Goal: Ask a question

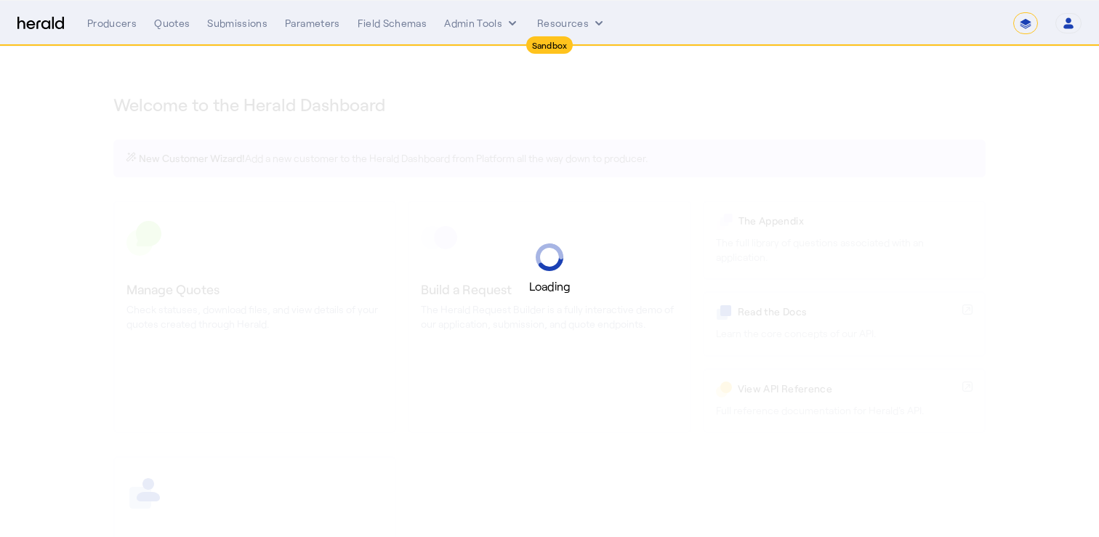
select select "*******"
select select "pfm_2v8p_herald_api"
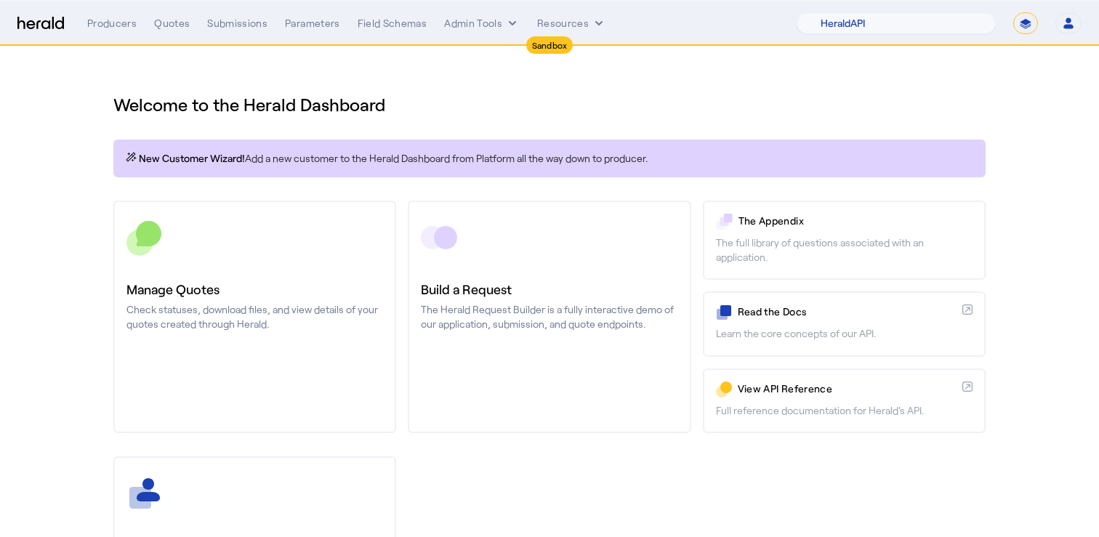
click at [1035, 25] on select "**********" at bounding box center [1026, 23] width 25 height 22
click at [154, 17] on div "Quotes" at bounding box center [172, 23] width 36 height 15
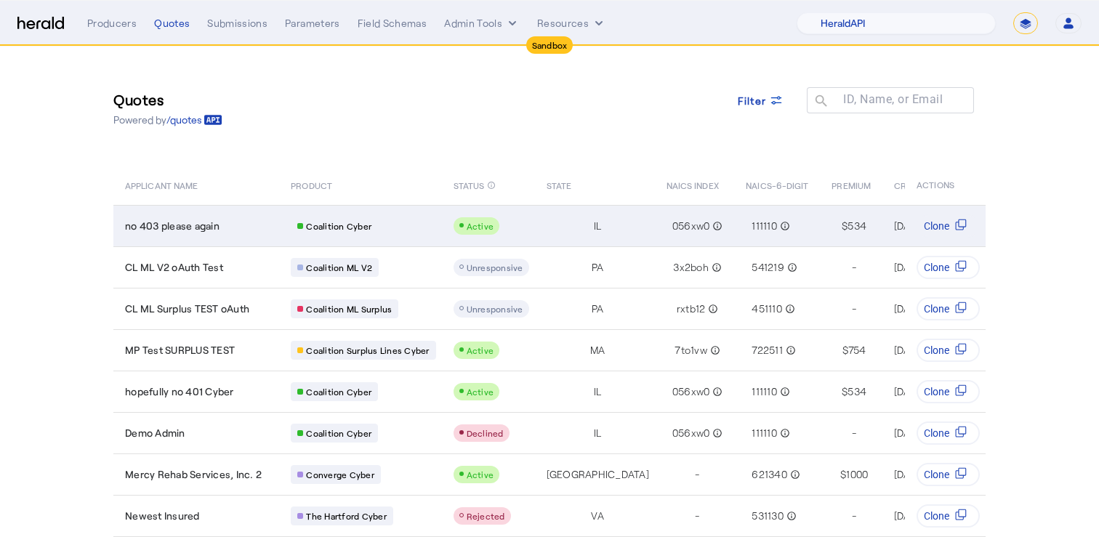
click at [249, 226] on div "no 403 please again" at bounding box center [199, 226] width 148 height 15
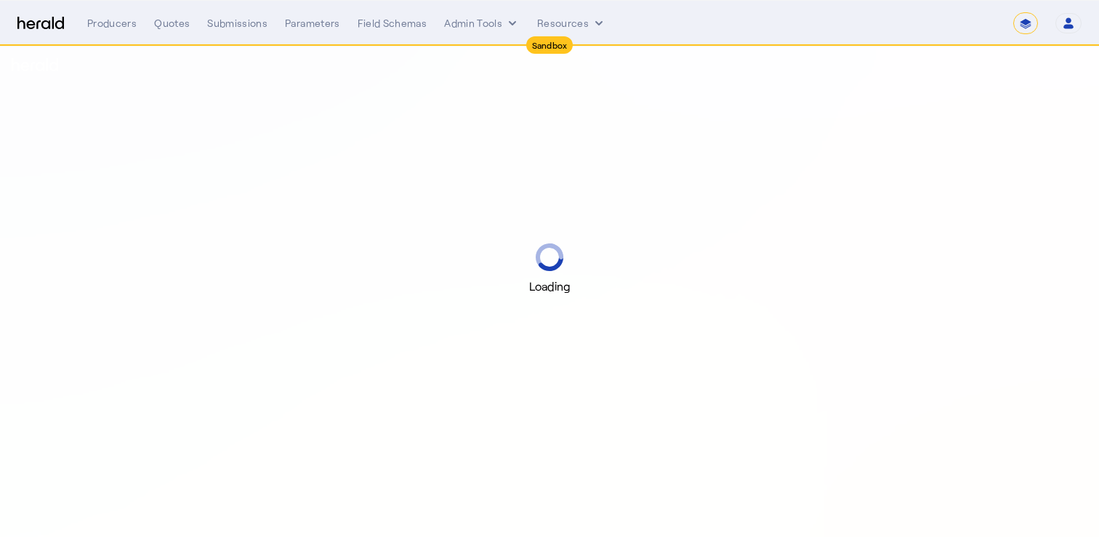
select select "*******"
select select "pfm_2v8p_herald_api"
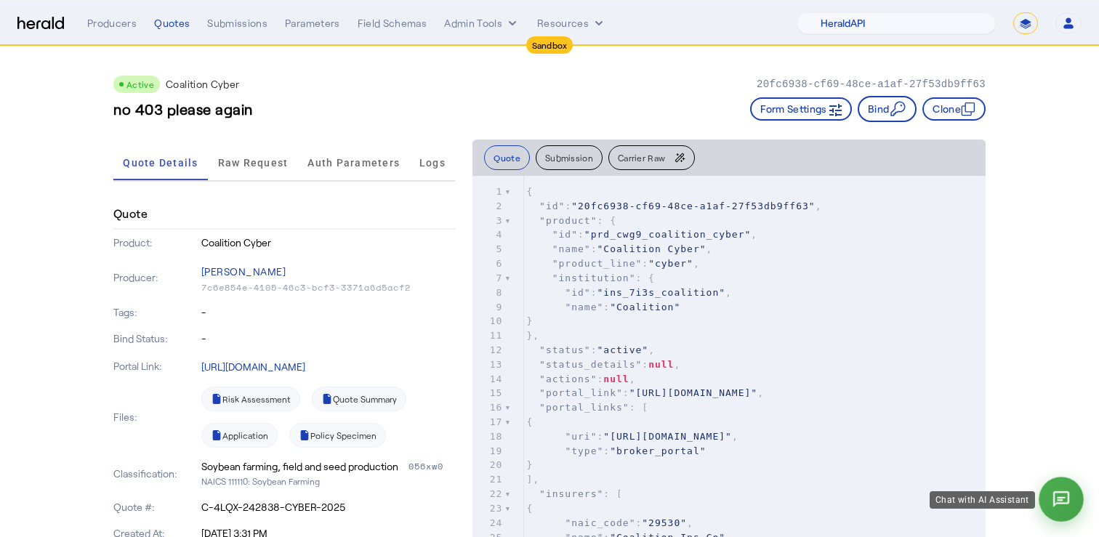
click at [1067, 510] on button at bounding box center [1061, 499] width 45 height 45
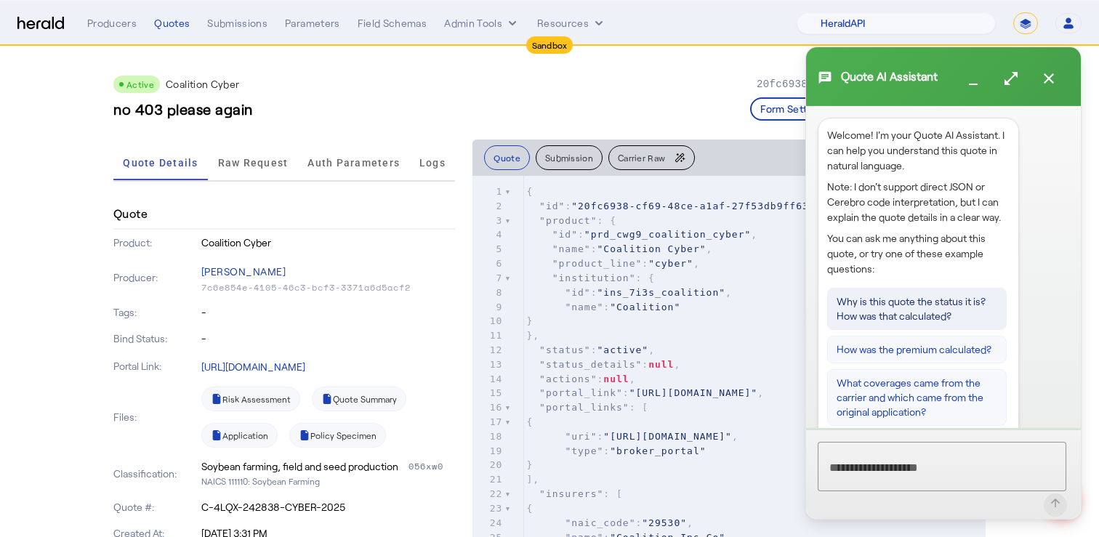
click at [922, 302] on button "Why is this quote the status it is? How was that calculated?" at bounding box center [917, 309] width 180 height 42
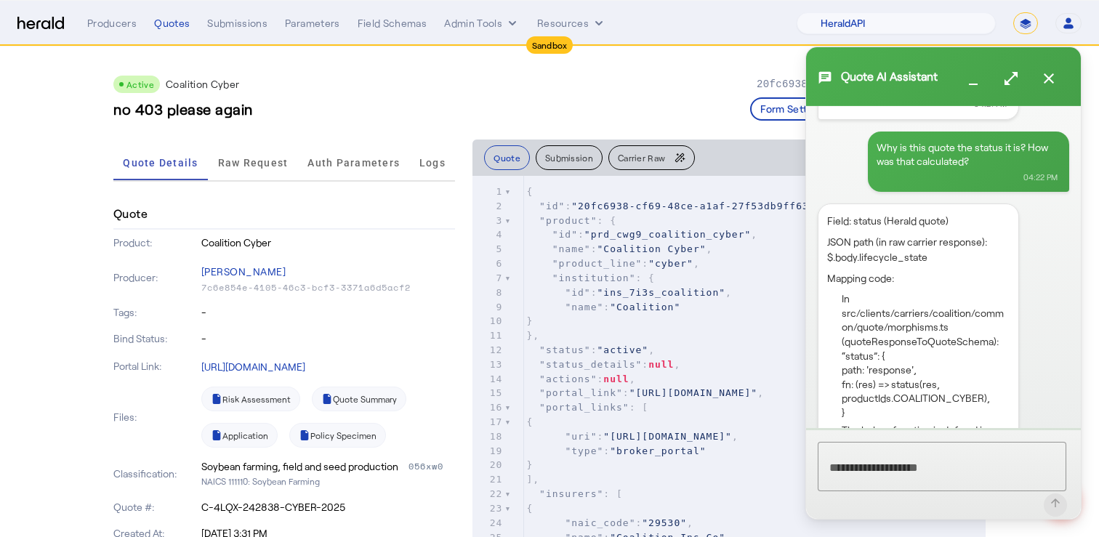
scroll to position [328, 0]
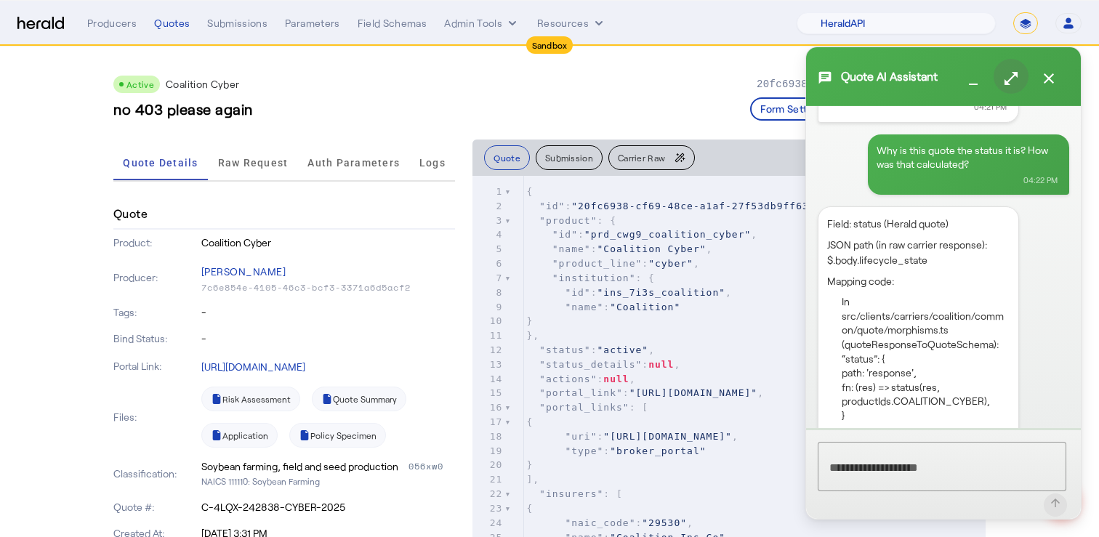
click at [1022, 67] on span "button" at bounding box center [1011, 76] width 35 height 35
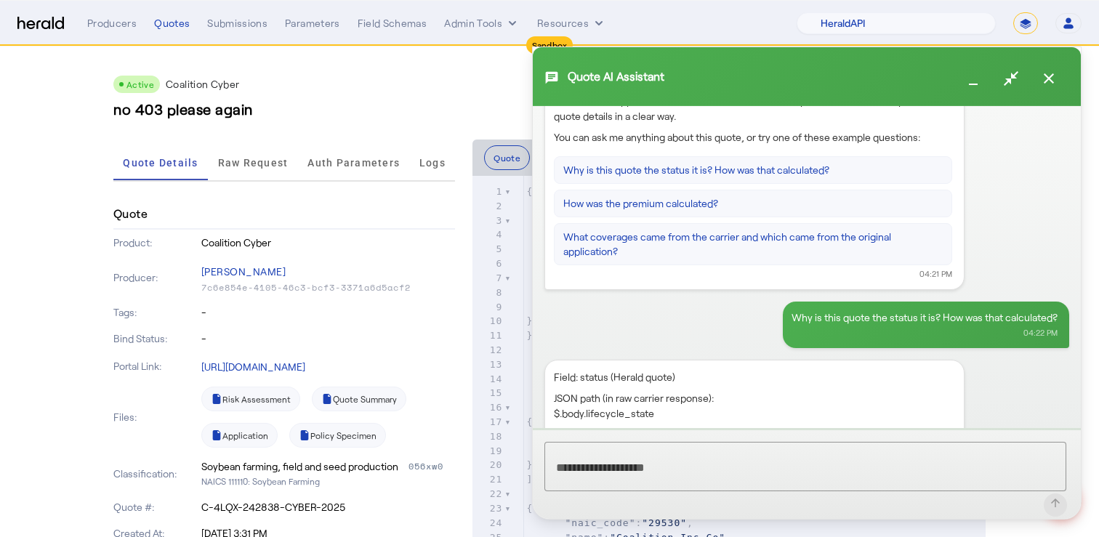
scroll to position [70, 0]
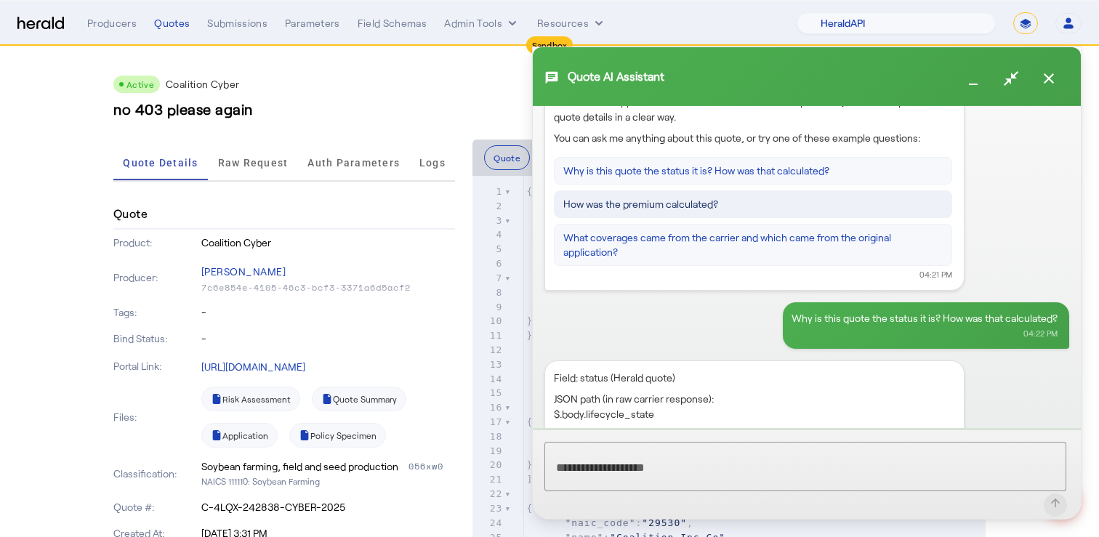
click at [748, 204] on button "How was the premium calculated?" at bounding box center [753, 204] width 398 height 28
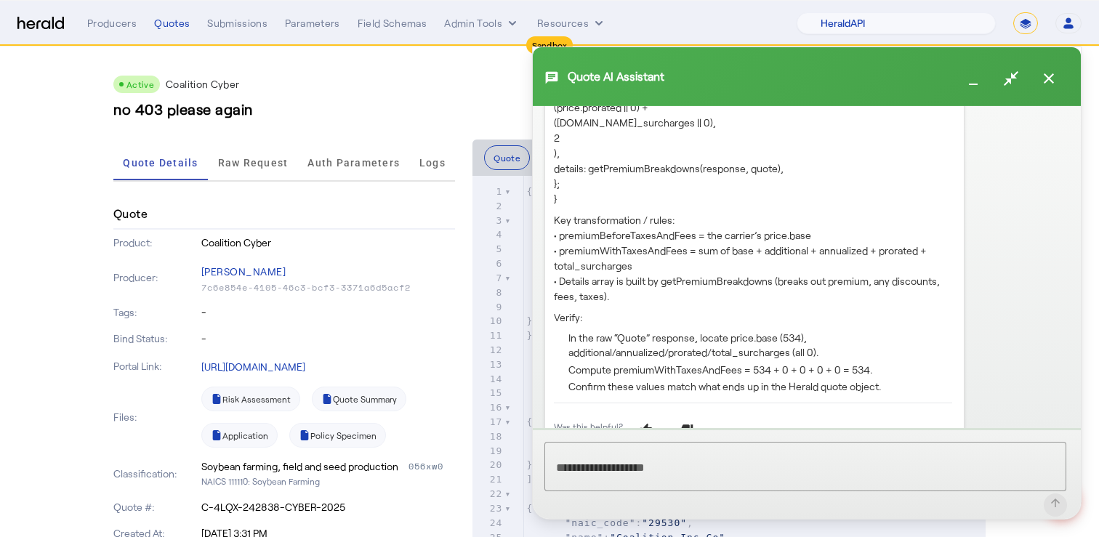
scroll to position [1482, 0]
click at [1051, 81] on mat-icon "close" at bounding box center [1048, 78] width 17 height 17
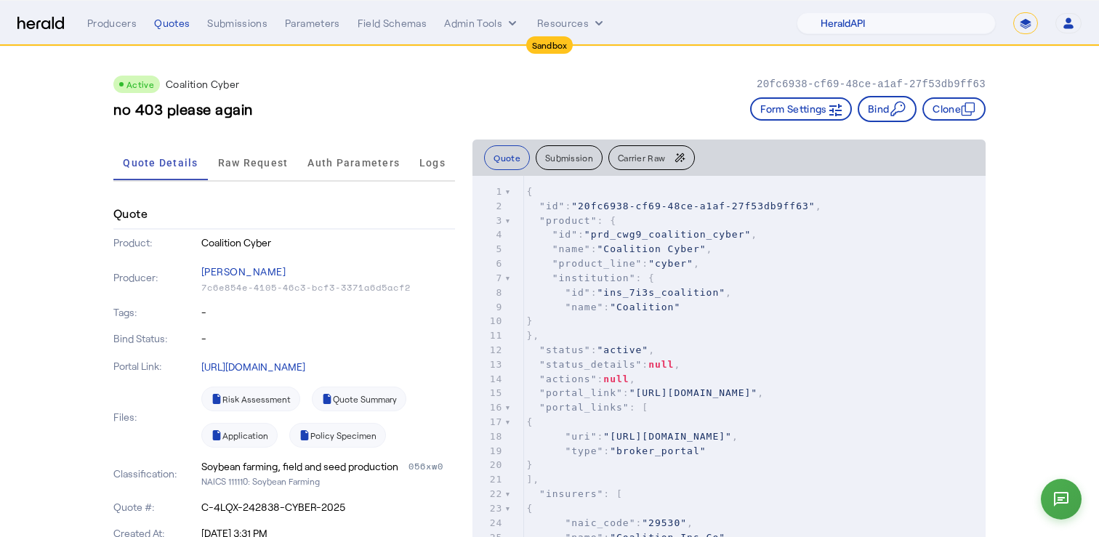
scroll to position [0, 0]
